Goal: Task Accomplishment & Management: Use online tool/utility

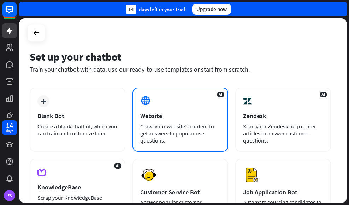
click at [147, 102] on icon at bounding box center [145, 100] width 11 height 11
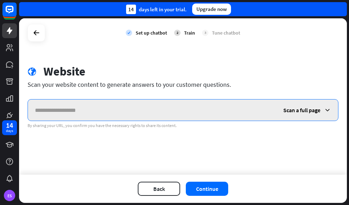
paste input "**********"
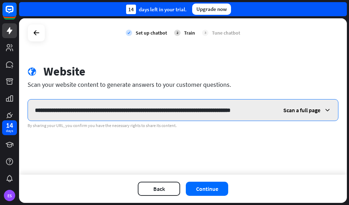
scroll to position [0, 16]
type input "**********"
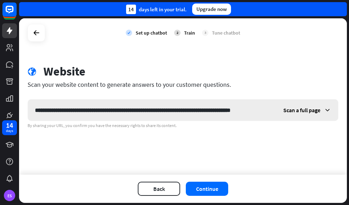
click at [302, 112] on span "Scan a full page" at bounding box center [301, 110] width 37 height 7
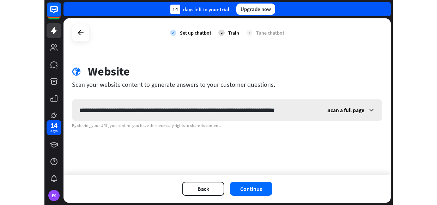
scroll to position [0, 0]
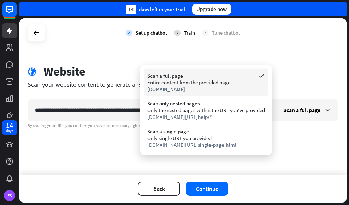
click at [174, 77] on div "Scan a full page" at bounding box center [206, 75] width 118 height 7
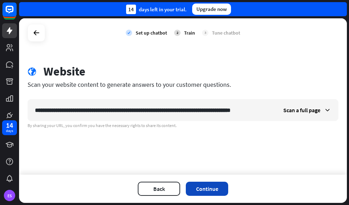
click at [213, 189] on button "Continue" at bounding box center [207, 189] width 42 height 14
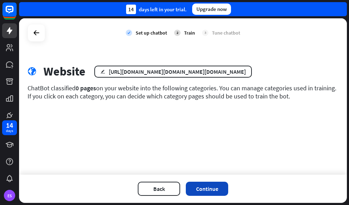
click at [210, 189] on button "Continue" at bounding box center [207, 189] width 42 height 14
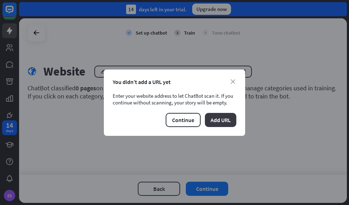
click at [223, 122] on button "Add URL" at bounding box center [220, 120] width 31 height 14
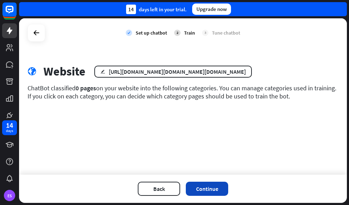
click at [204, 190] on button "Continue" at bounding box center [207, 189] width 42 height 14
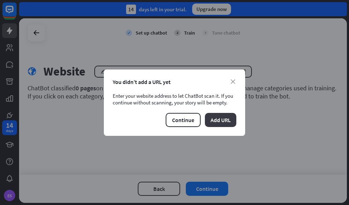
click at [223, 121] on button "Add URL" at bounding box center [220, 120] width 31 height 14
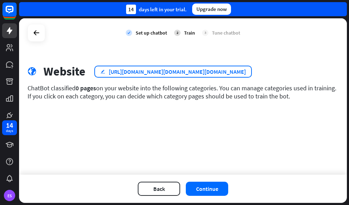
click at [214, 73] on div "[URL][DOMAIN_NAME][DOMAIN_NAME][DOMAIN_NAME]" at bounding box center [177, 71] width 137 height 7
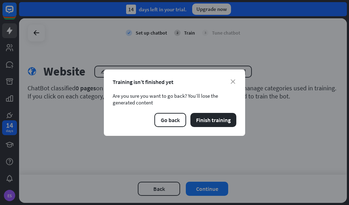
click at [258, 114] on div "close Training isn’t finished yet Are you sure you want to go back? You’ll lose…" at bounding box center [174, 102] width 349 height 205
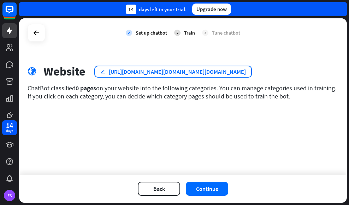
click at [233, 75] on div "edit [URL][DOMAIN_NAME][DOMAIN_NAME][DOMAIN_NAME]" at bounding box center [172, 72] width 157 height 12
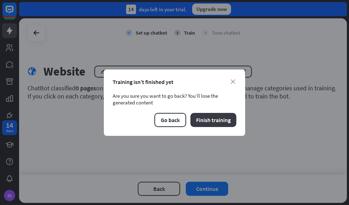
click at [212, 122] on button "Finish training" at bounding box center [213, 120] width 46 height 14
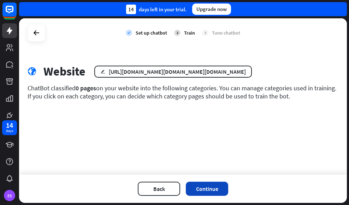
click at [203, 193] on button "Continue" at bounding box center [207, 189] width 42 height 14
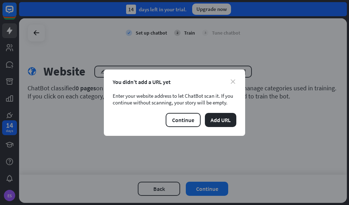
click at [233, 81] on icon "close" at bounding box center [233, 81] width 5 height 5
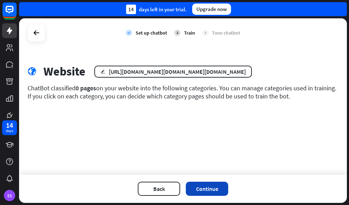
click at [206, 186] on button "Continue" at bounding box center [207, 189] width 42 height 14
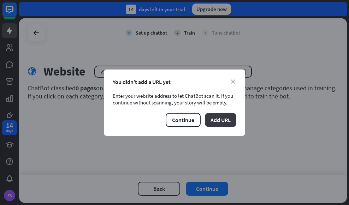
click at [222, 118] on button "Add URL" at bounding box center [220, 120] width 31 height 14
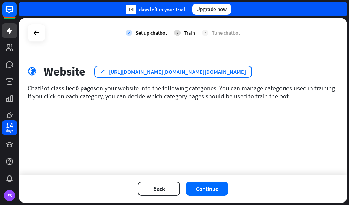
click at [208, 69] on div "[URL][DOMAIN_NAME][DOMAIN_NAME][DOMAIN_NAME]" at bounding box center [177, 71] width 137 height 7
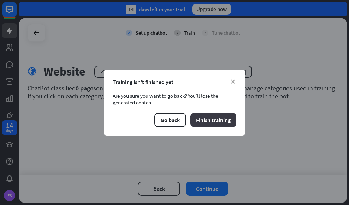
click at [205, 120] on button "Finish training" at bounding box center [213, 120] width 46 height 14
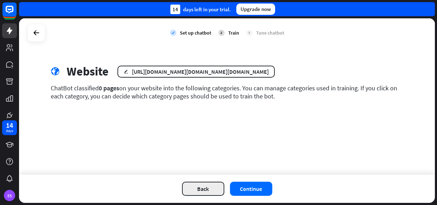
click at [205, 193] on button "Back" at bounding box center [203, 189] width 42 height 14
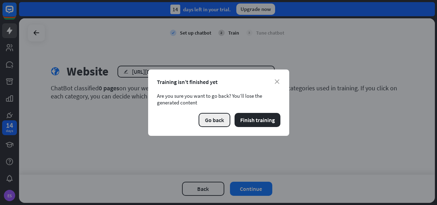
click at [217, 119] on button "Go back" at bounding box center [215, 120] width 32 height 14
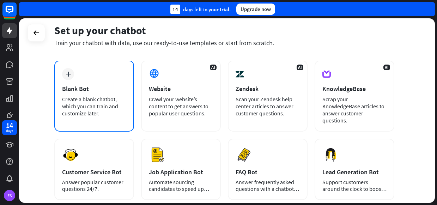
scroll to position [44, 0]
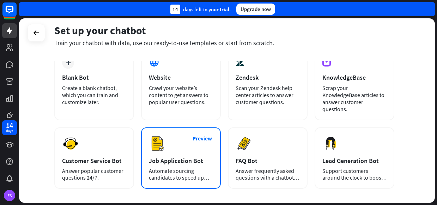
click at [157, 148] on div "Preview Job Application Bot Automate sourcing candidates to speed up your hirin…" at bounding box center [181, 157] width 80 height 61
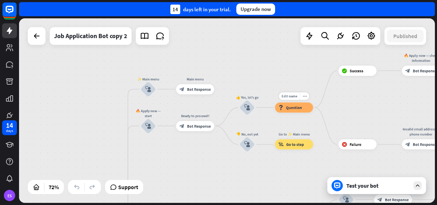
click at [295, 109] on span "Question" at bounding box center [294, 107] width 16 height 5
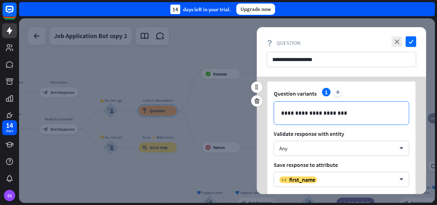
scroll to position [20, 0]
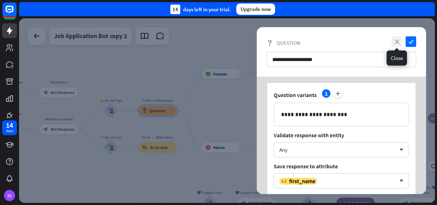
click at [348, 41] on icon "close" at bounding box center [397, 41] width 11 height 11
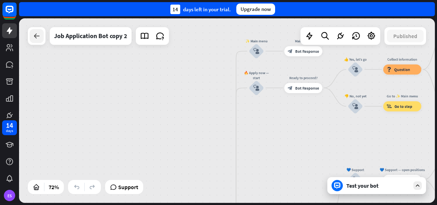
click at [41, 40] on div at bounding box center [37, 36] width 14 height 14
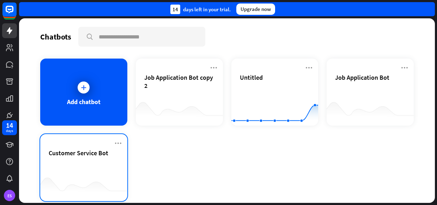
click at [85, 169] on div "Customer Service Bot" at bounding box center [84, 161] width 70 height 25
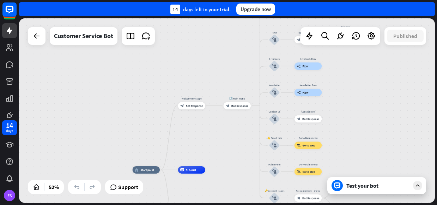
click at [348, 186] on div "Test your bot" at bounding box center [379, 185] width 64 height 7
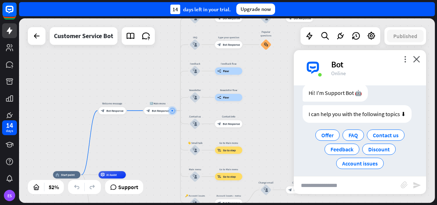
scroll to position [27, 0]
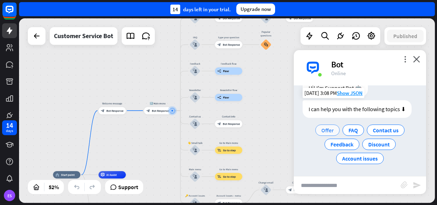
click at [325, 131] on span "Offer" at bounding box center [328, 130] width 12 height 7
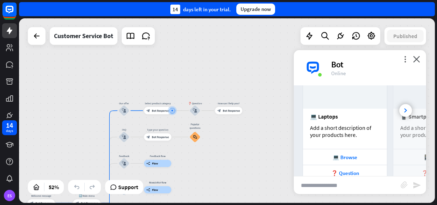
scroll to position [179, 0]
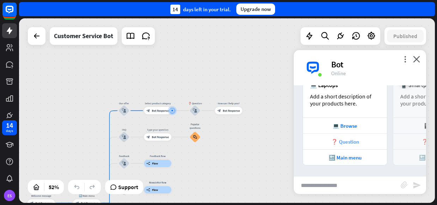
click at [347, 142] on div "❓ Question" at bounding box center [345, 141] width 77 height 7
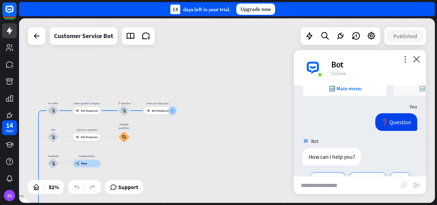
scroll to position [268, 0]
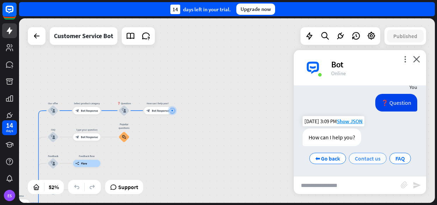
click at [348, 159] on span "Contact us" at bounding box center [368, 158] width 26 height 7
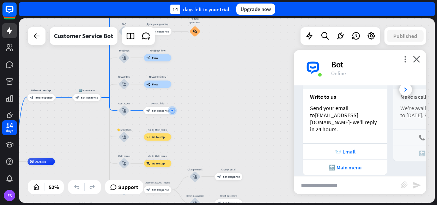
scroll to position [440, 0]
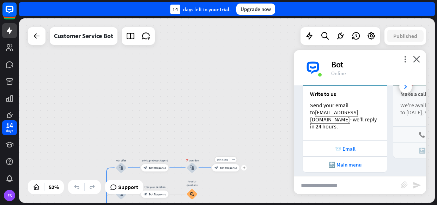
click at [227, 171] on div "block_bot_response Bot Response" at bounding box center [225, 167] width 27 height 7
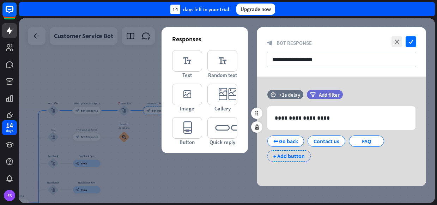
click at [278, 156] on div "+ Add button" at bounding box center [289, 155] width 43 height 11
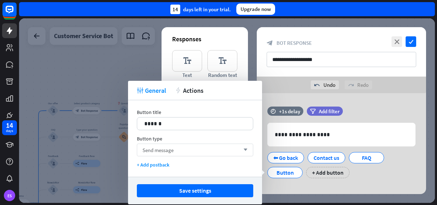
click at [228, 149] on div "Send message arrow_down" at bounding box center [195, 150] width 117 height 13
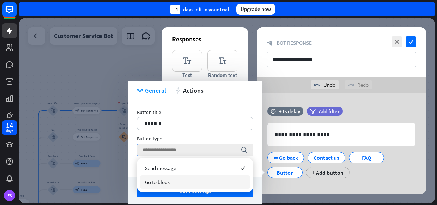
click at [213, 180] on div "Go to block" at bounding box center [195, 182] width 111 height 14
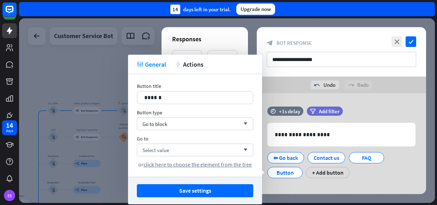
click at [274, 193] on div "**********" at bounding box center [341, 148] width 169 height 110
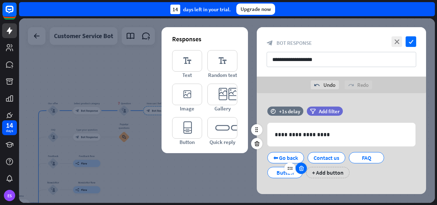
click at [304, 171] on icon at bounding box center [301, 168] width 7 height 6
click at [140, 74] on div at bounding box center [227, 110] width 416 height 185
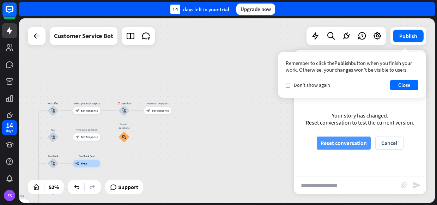
click at [348, 145] on button "Reset conversation" at bounding box center [344, 143] width 54 height 13
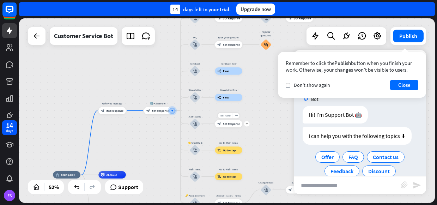
scroll to position [27, 0]
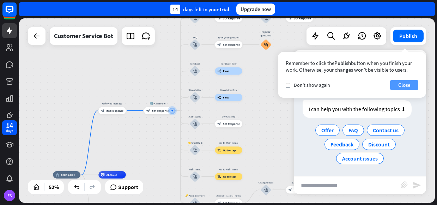
click at [348, 85] on button "Close" at bounding box center [404, 85] width 28 height 10
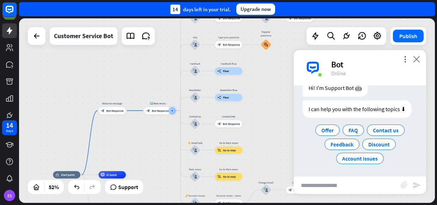
click at [348, 60] on icon "close" at bounding box center [416, 59] width 7 height 7
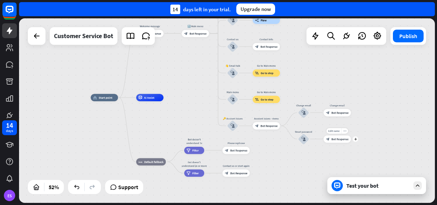
click at [341, 139] on span "Bot Response" at bounding box center [340, 139] width 17 height 4
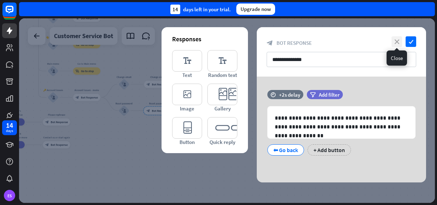
click at [348, 42] on icon "close" at bounding box center [397, 41] width 11 height 11
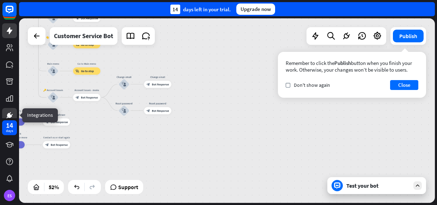
click at [11, 114] on icon at bounding box center [9, 115] width 8 height 8
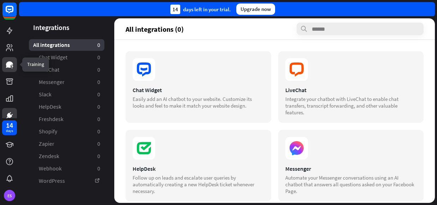
click at [10, 65] on icon at bounding box center [9, 64] width 7 height 6
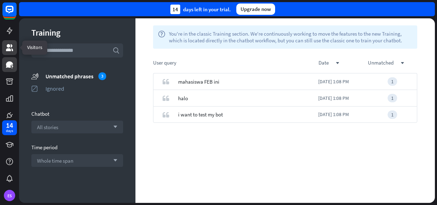
click at [11, 49] on icon at bounding box center [9, 47] width 7 height 7
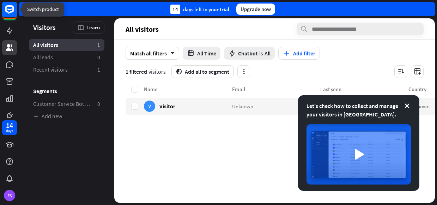
click at [8, 12] on rect at bounding box center [10, 10] width 16 height 16
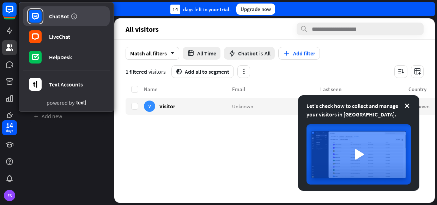
click at [39, 15] on rect at bounding box center [35, 16] width 13 height 13
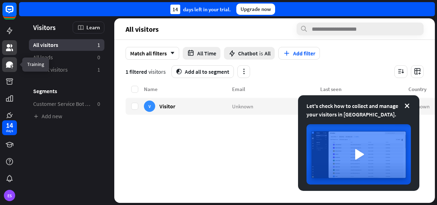
click at [9, 65] on icon at bounding box center [9, 64] width 7 height 6
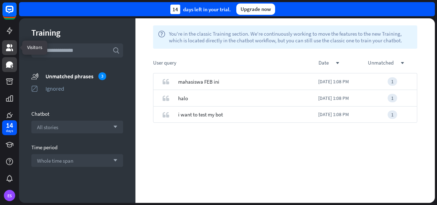
click at [12, 41] on link at bounding box center [9, 47] width 15 height 15
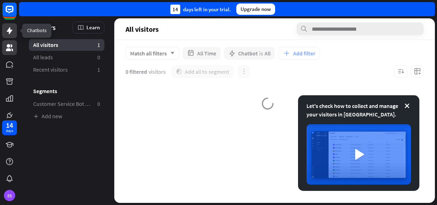
click at [11, 31] on icon at bounding box center [10, 30] width 6 height 7
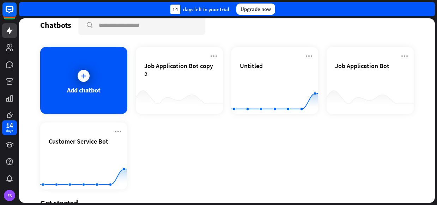
scroll to position [16, 0]
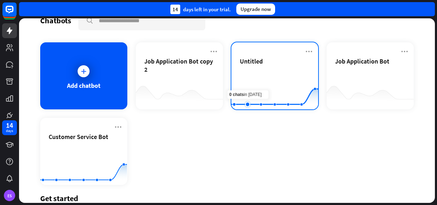
click at [249, 77] on rect at bounding box center [275, 92] width 87 height 44
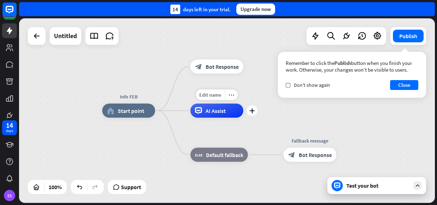
click at [221, 114] on span "AI Assist" at bounding box center [216, 110] width 20 height 7
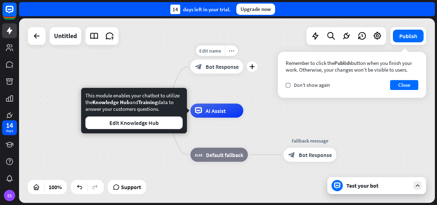
click at [217, 68] on span "Bot Response" at bounding box center [222, 66] width 33 height 7
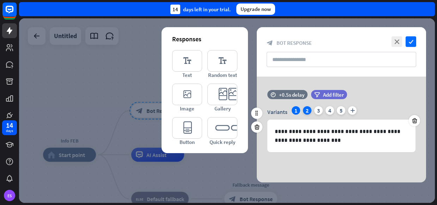
click at [307, 112] on div "2" at bounding box center [307, 110] width 8 height 8
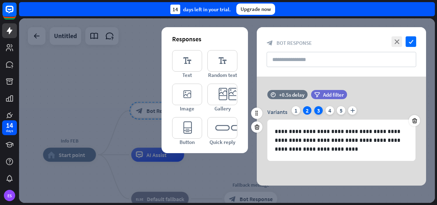
click at [318, 112] on div "3" at bounding box center [319, 110] width 8 height 8
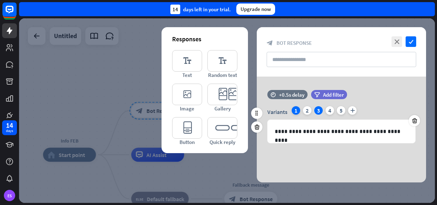
click at [294, 111] on div "1" at bounding box center [296, 110] width 8 height 8
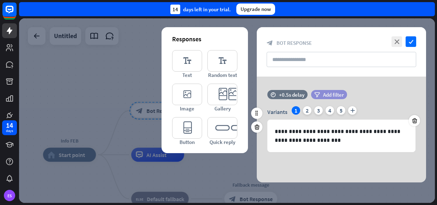
click at [339, 96] on span "Add filter" at bounding box center [333, 94] width 21 height 7
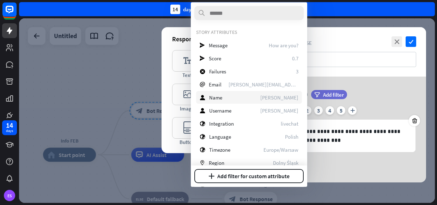
click at [216, 98] on span "Name" at bounding box center [215, 97] width 13 height 7
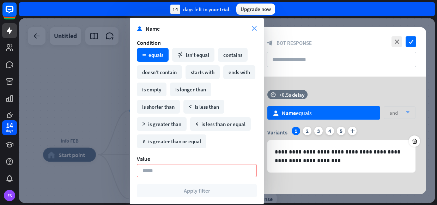
click at [256, 29] on icon "close" at bounding box center [254, 28] width 5 height 5
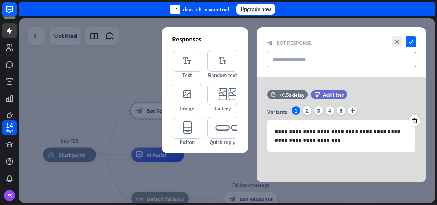
click at [288, 60] on input "text" at bounding box center [342, 59] width 150 height 15
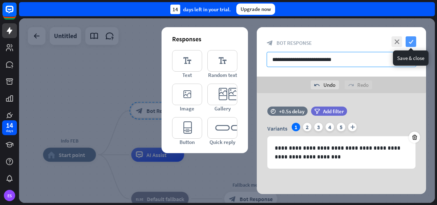
type input "**********"
click at [348, 45] on icon "check" at bounding box center [411, 41] width 11 height 11
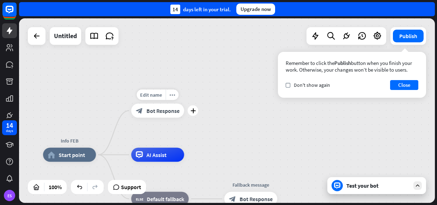
click at [156, 109] on span "Bot Response" at bounding box center [163, 110] width 33 height 7
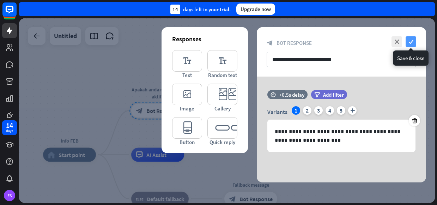
click at [348, 41] on icon "check" at bounding box center [411, 41] width 11 height 11
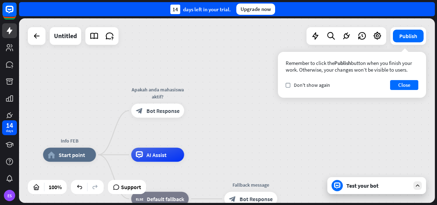
click at [348, 187] on div "Test your bot" at bounding box center [379, 185] width 64 height 7
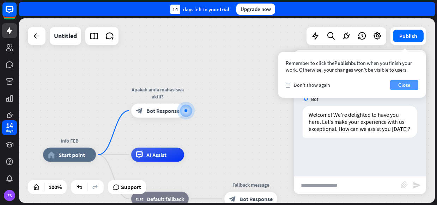
click at [348, 88] on button "Close" at bounding box center [404, 85] width 28 height 10
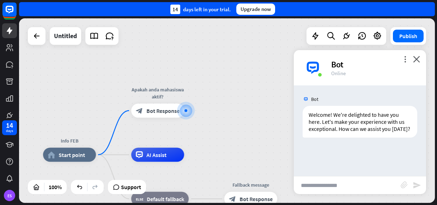
click at [341, 187] on input "text" at bounding box center [347, 186] width 107 height 18
click at [165, 112] on span "Bot Response" at bounding box center [163, 110] width 33 height 7
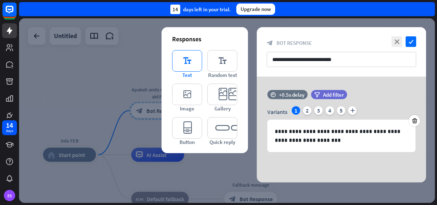
click at [180, 57] on icon "editor_text" at bounding box center [187, 61] width 30 height 22
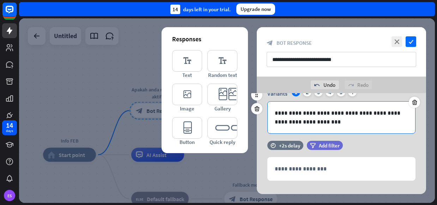
scroll to position [46, 0]
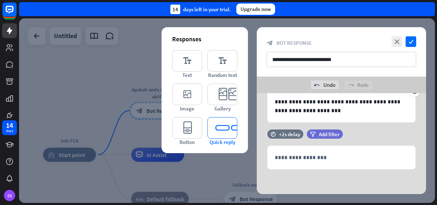
click at [227, 125] on icon "editor_quick_replies" at bounding box center [223, 128] width 30 height 22
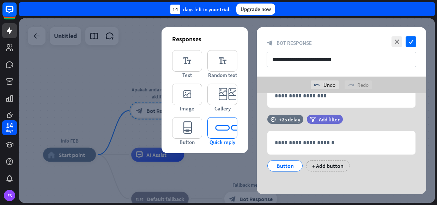
scroll to position [110, 0]
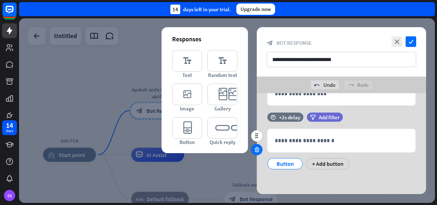
click at [259, 150] on icon at bounding box center [257, 150] width 7 height 6
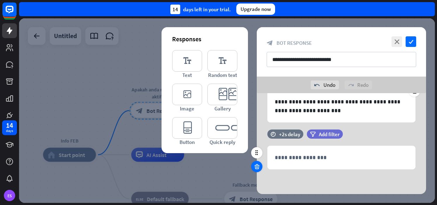
click at [258, 167] on icon at bounding box center [257, 166] width 7 height 6
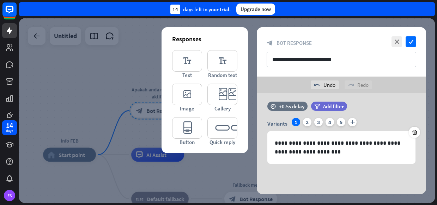
scroll to position [5, 0]
click at [258, 138] on icon at bounding box center [257, 139] width 7 height 6
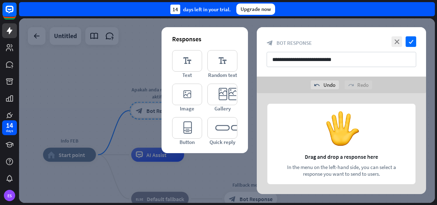
click at [132, 71] on div at bounding box center [227, 110] width 416 height 185
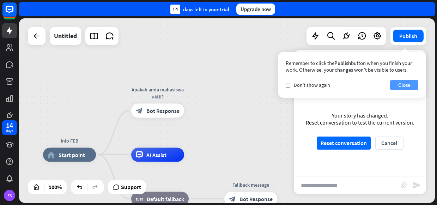
click at [348, 86] on button "Close" at bounding box center [404, 85] width 28 height 10
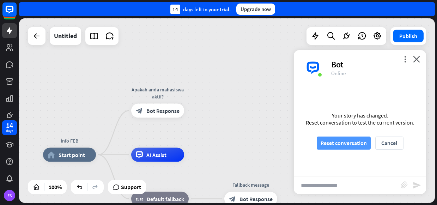
click at [345, 144] on button "Reset conversation" at bounding box center [344, 143] width 54 height 13
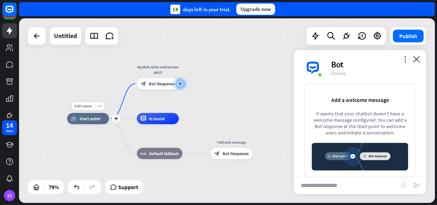
click at [94, 123] on div "home_2 Start point" at bounding box center [88, 118] width 42 height 11
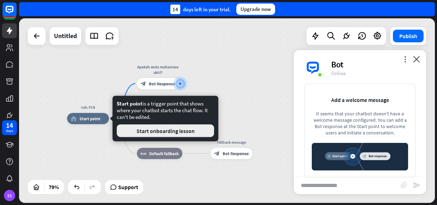
click at [141, 131] on button "Start onboarding lesson" at bounding box center [165, 131] width 97 height 13
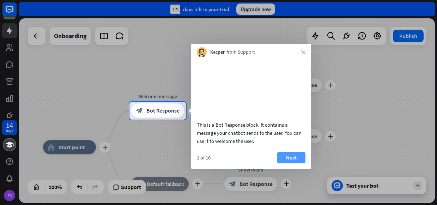
click at [287, 163] on button "Next" at bounding box center [291, 157] width 28 height 11
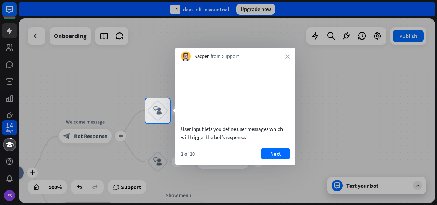
click at [99, 68] on div at bounding box center [218, 49] width 437 height 99
click at [10, 50] on div at bounding box center [218, 49] width 437 height 99
click at [10, 32] on div at bounding box center [218, 49] width 437 height 99
click at [289, 56] on icon "close" at bounding box center [288, 56] width 4 height 4
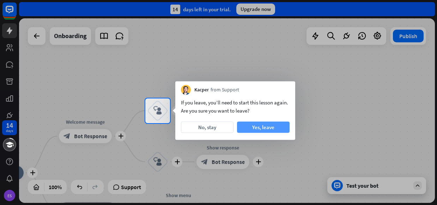
click at [256, 126] on button "Yes, leave" at bounding box center [263, 127] width 53 height 11
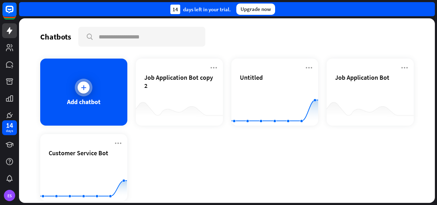
click at [87, 88] on icon at bounding box center [83, 87] width 7 height 7
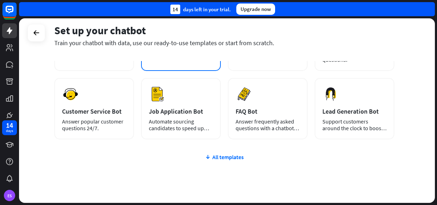
scroll to position [94, 0]
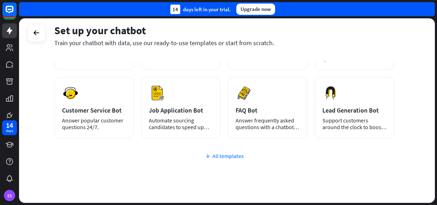
click at [210, 153] on icon at bounding box center [208, 156] width 6 height 7
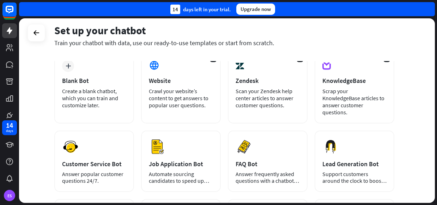
scroll to position [65, 0]
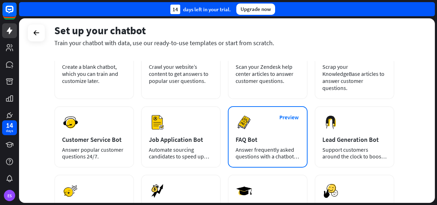
click at [250, 128] on div "Preview FAQ Bot [PERSON_NAME] frequently asked questions with a chatbot and sav…" at bounding box center [268, 136] width 80 height 61
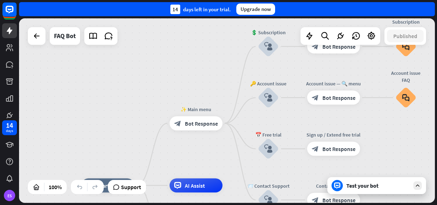
click at [348, 186] on div "Test your bot" at bounding box center [379, 185] width 64 height 7
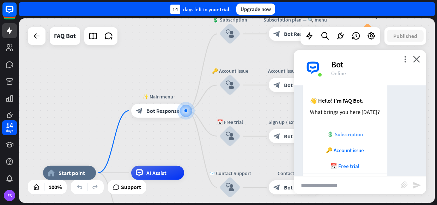
scroll to position [72, 0]
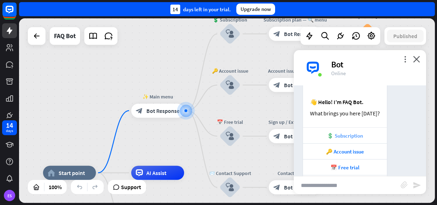
click at [340, 115] on div "What brings you here [DATE]?" at bounding box center [345, 113] width 70 height 7
click at [161, 110] on span "Bot Response" at bounding box center [163, 110] width 33 height 7
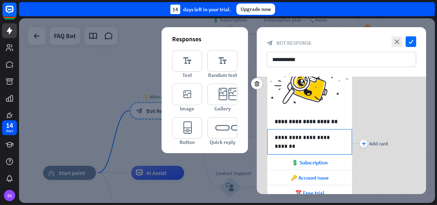
scroll to position [39, 0]
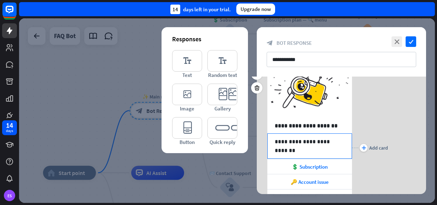
click at [322, 144] on p "**********" at bounding box center [310, 141] width 70 height 9
click at [298, 140] on p "**********" at bounding box center [310, 141] width 70 height 9
click at [283, 165] on div "💲 Subscription" at bounding box center [310, 166] width 85 height 15
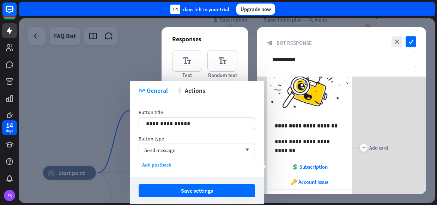
click at [253, 62] on div at bounding box center [227, 110] width 416 height 185
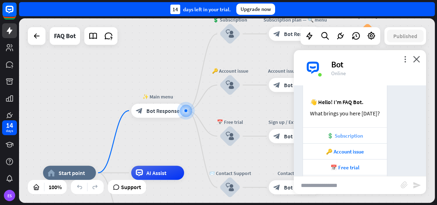
click at [327, 138] on div "💲 Subscription" at bounding box center [345, 135] width 77 height 7
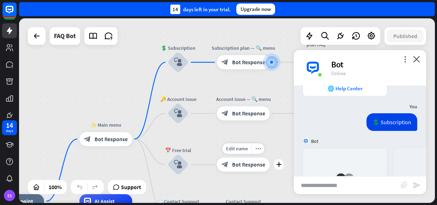
scroll to position [282, 0]
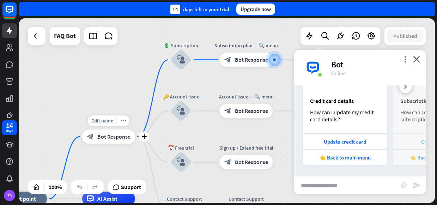
click at [114, 140] on span "Bot Response" at bounding box center [113, 136] width 33 height 7
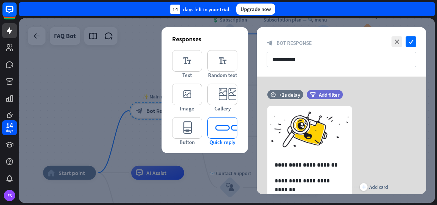
click at [214, 129] on icon "editor_quick_replies" at bounding box center [223, 128] width 30 height 22
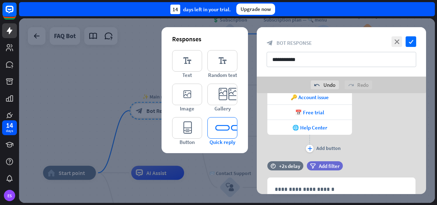
scroll to position [189, 0]
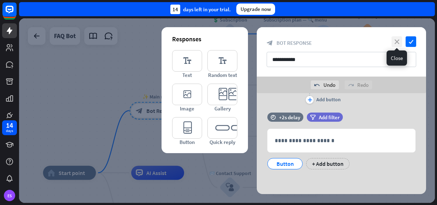
click at [348, 42] on icon "close" at bounding box center [397, 41] width 11 height 11
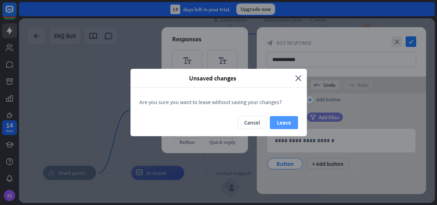
click at [284, 125] on button "Leave" at bounding box center [284, 122] width 28 height 13
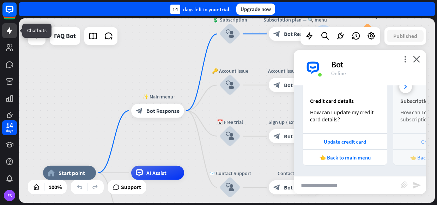
click at [8, 34] on icon at bounding box center [9, 30] width 8 height 8
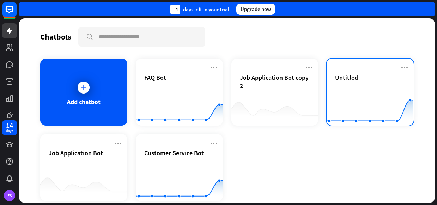
click at [348, 77] on span "Untitled" at bounding box center [346, 77] width 23 height 8
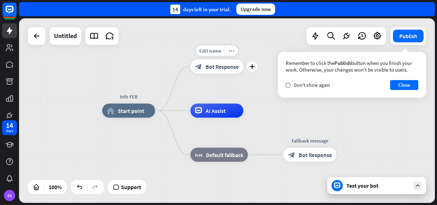
click at [212, 69] on span "Bot Response" at bounding box center [222, 66] width 33 height 7
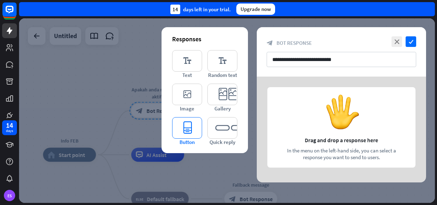
click at [196, 127] on icon "editor_button" at bounding box center [187, 128] width 30 height 22
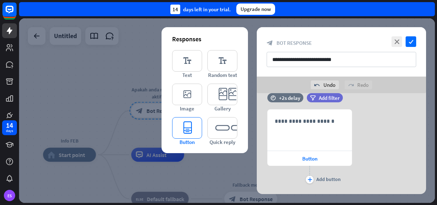
scroll to position [13, 0]
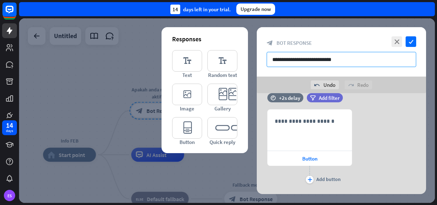
click at [344, 62] on input "**********" at bounding box center [342, 59] width 150 height 15
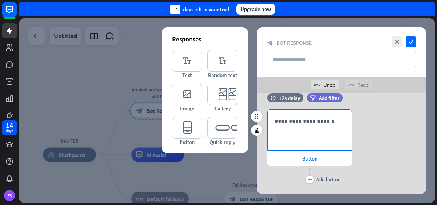
click at [309, 122] on p "**********" at bounding box center [310, 121] width 70 height 9
click at [310, 180] on icon "plus" at bounding box center [310, 180] width 5 height 4
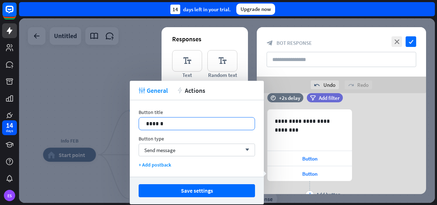
click at [198, 122] on p "******" at bounding box center [197, 123] width 102 height 9
drag, startPoint x: 198, startPoint y: 122, endPoint x: 143, endPoint y: 122, distance: 54.7
click at [143, 122] on div "******" at bounding box center [197, 124] width 116 height 12
click at [348, 167] on div "**********" at bounding box center [341, 154] width 169 height 91
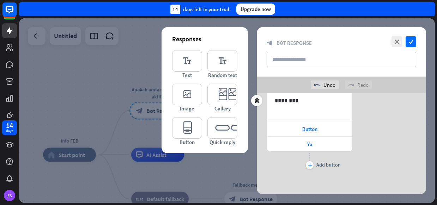
scroll to position [44, 0]
click at [309, 163] on icon "plus" at bounding box center [310, 164] width 5 height 4
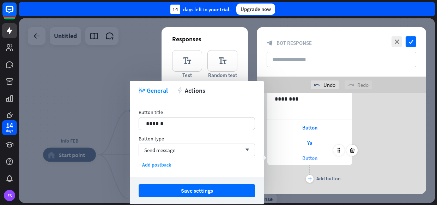
click at [308, 157] on span "Button" at bounding box center [310, 158] width 15 height 7
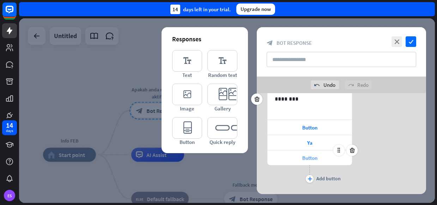
click at [317, 159] on span "Button" at bounding box center [310, 158] width 15 height 7
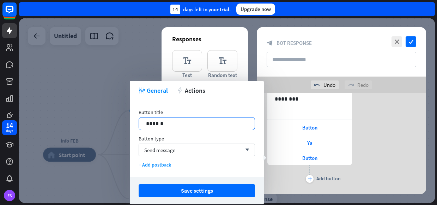
click at [178, 126] on p "******" at bounding box center [197, 123] width 102 height 9
drag, startPoint x: 178, startPoint y: 126, endPoint x: 139, endPoint y: 126, distance: 38.8
click at [139, 126] on div "******" at bounding box center [197, 124] width 116 height 12
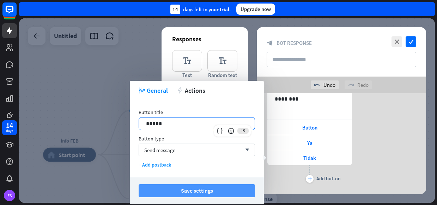
click at [177, 191] on button "Save settings" at bounding box center [197, 190] width 117 height 13
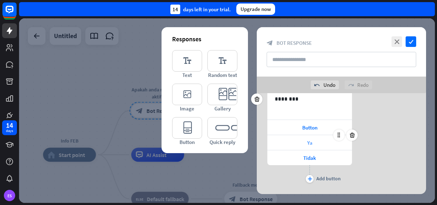
click at [312, 145] on span "Ya" at bounding box center [310, 142] width 5 height 7
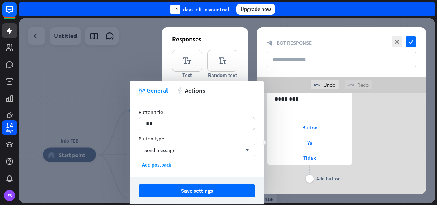
click at [96, 110] on div at bounding box center [227, 110] width 416 height 185
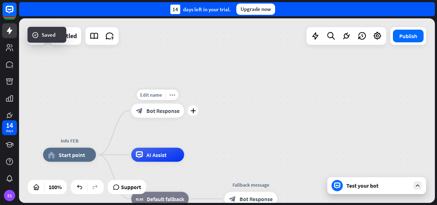
click at [161, 111] on span "Bot Response" at bounding box center [163, 110] width 33 height 7
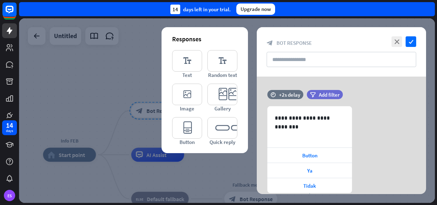
click at [202, 154] on div at bounding box center [227, 110] width 416 height 185
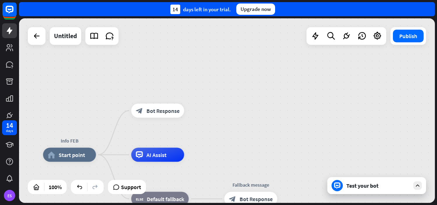
click at [348, 189] on div "Test your bot" at bounding box center [379, 185] width 64 height 7
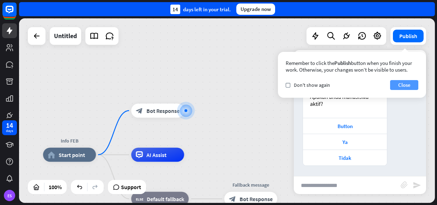
scroll to position [18, 0]
click at [348, 142] on div "Ya" at bounding box center [345, 141] width 77 height 7
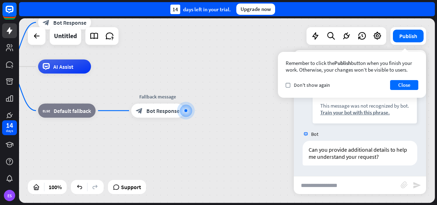
scroll to position [125, 0]
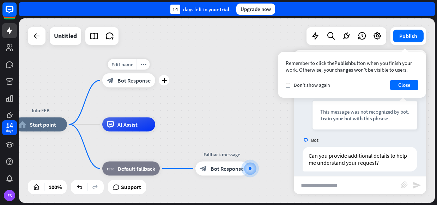
click at [135, 84] on div "block_bot_response Bot Response" at bounding box center [128, 80] width 53 height 14
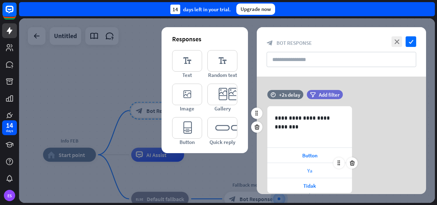
click at [310, 169] on span "Ya" at bounding box center [310, 170] width 5 height 7
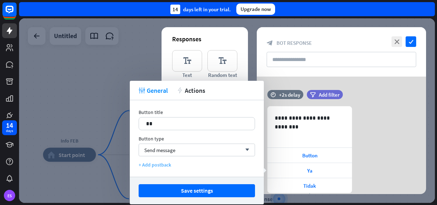
click at [169, 166] on div "+ Add postback" at bounding box center [197, 165] width 117 height 6
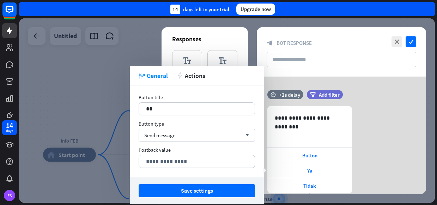
click at [169, 166] on p "**********" at bounding box center [197, 161] width 102 height 9
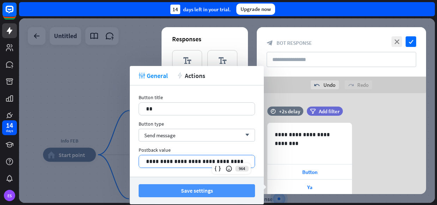
click at [180, 189] on button "Save settings" at bounding box center [197, 190] width 117 height 13
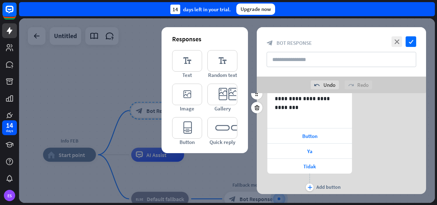
scroll to position [60, 0]
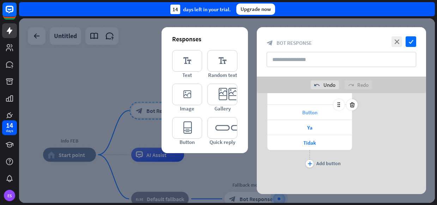
click at [315, 112] on span "Button" at bounding box center [310, 112] width 15 height 7
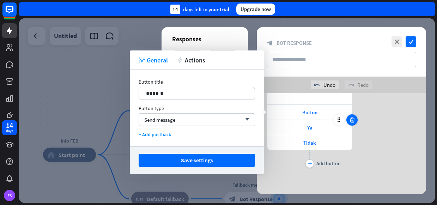
click at [348, 120] on icon at bounding box center [352, 120] width 7 height 6
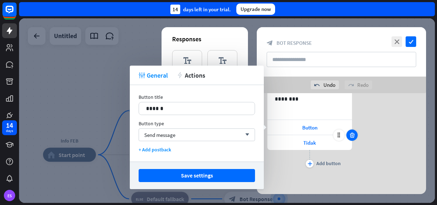
scroll to position [44, 0]
click at [319, 129] on div "Button" at bounding box center [310, 127] width 85 height 15
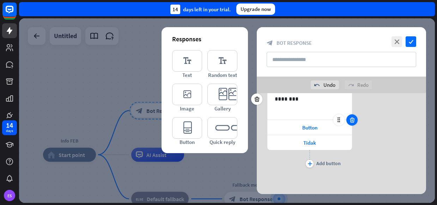
click at [348, 120] on icon at bounding box center [352, 120] width 7 height 6
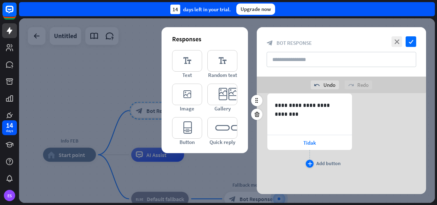
click at [311, 162] on icon "plus" at bounding box center [310, 164] width 5 height 4
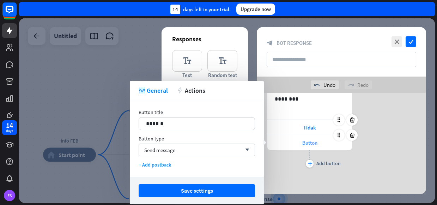
click at [313, 143] on span "Button" at bounding box center [310, 142] width 15 height 7
click at [177, 120] on p "******" at bounding box center [197, 123] width 102 height 9
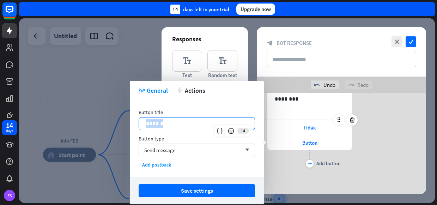
drag, startPoint x: 177, startPoint y: 120, endPoint x: 142, endPoint y: 120, distance: 34.2
click at [142, 120] on div "******" at bounding box center [197, 124] width 116 height 12
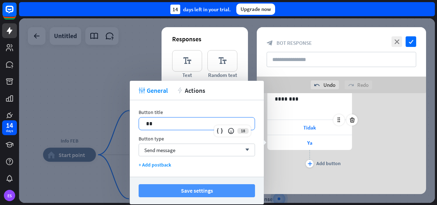
click at [207, 192] on button "Save settings" at bounding box center [197, 190] width 117 height 13
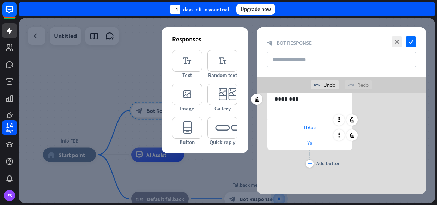
click at [310, 143] on span "Ya" at bounding box center [310, 142] width 5 height 7
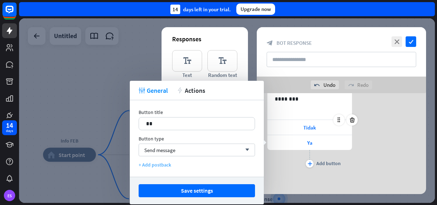
click at [162, 165] on div "+ Add postback" at bounding box center [197, 165] width 117 height 6
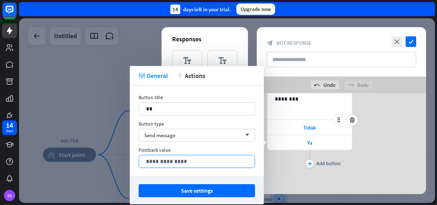
click at [178, 163] on p "**********" at bounding box center [197, 161] width 102 height 9
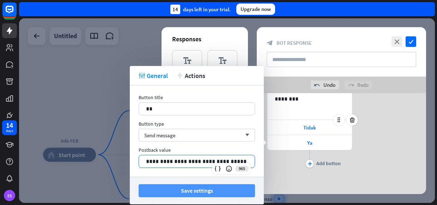
click at [190, 189] on button "Save settings" at bounding box center [197, 190] width 117 height 13
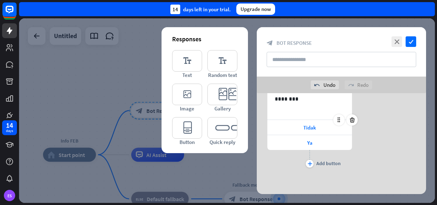
click at [121, 70] on div at bounding box center [227, 110] width 416 height 185
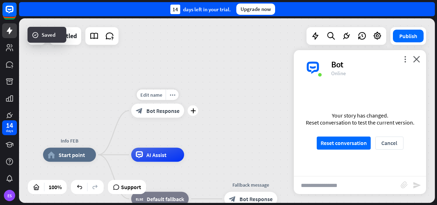
click at [175, 114] on div "block_bot_response Bot Response" at bounding box center [157, 111] width 53 height 14
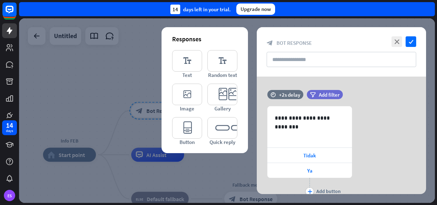
click at [348, 22] on div at bounding box center [227, 110] width 416 height 185
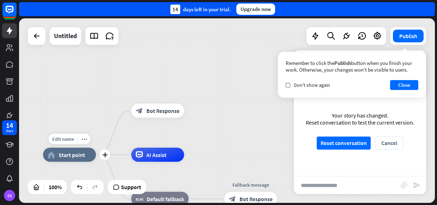
click at [82, 155] on span "Start point" at bounding box center [72, 154] width 26 height 7
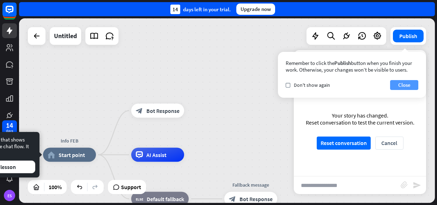
click at [348, 85] on button "Close" at bounding box center [404, 85] width 28 height 10
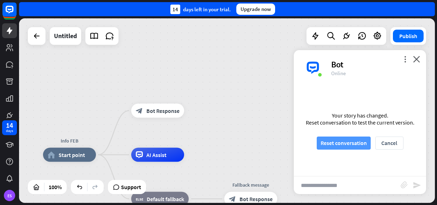
click at [347, 147] on button "Reset conversation" at bounding box center [344, 143] width 54 height 13
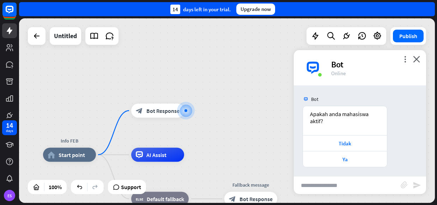
scroll to position [2, 0]
click at [346, 158] on div "Ya" at bounding box center [345, 157] width 77 height 7
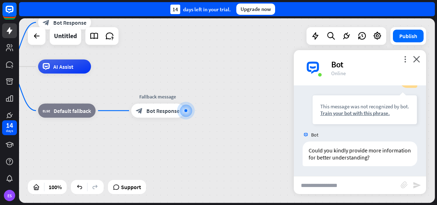
scroll to position [115, 0]
